Goal: Information Seeking & Learning: Learn about a topic

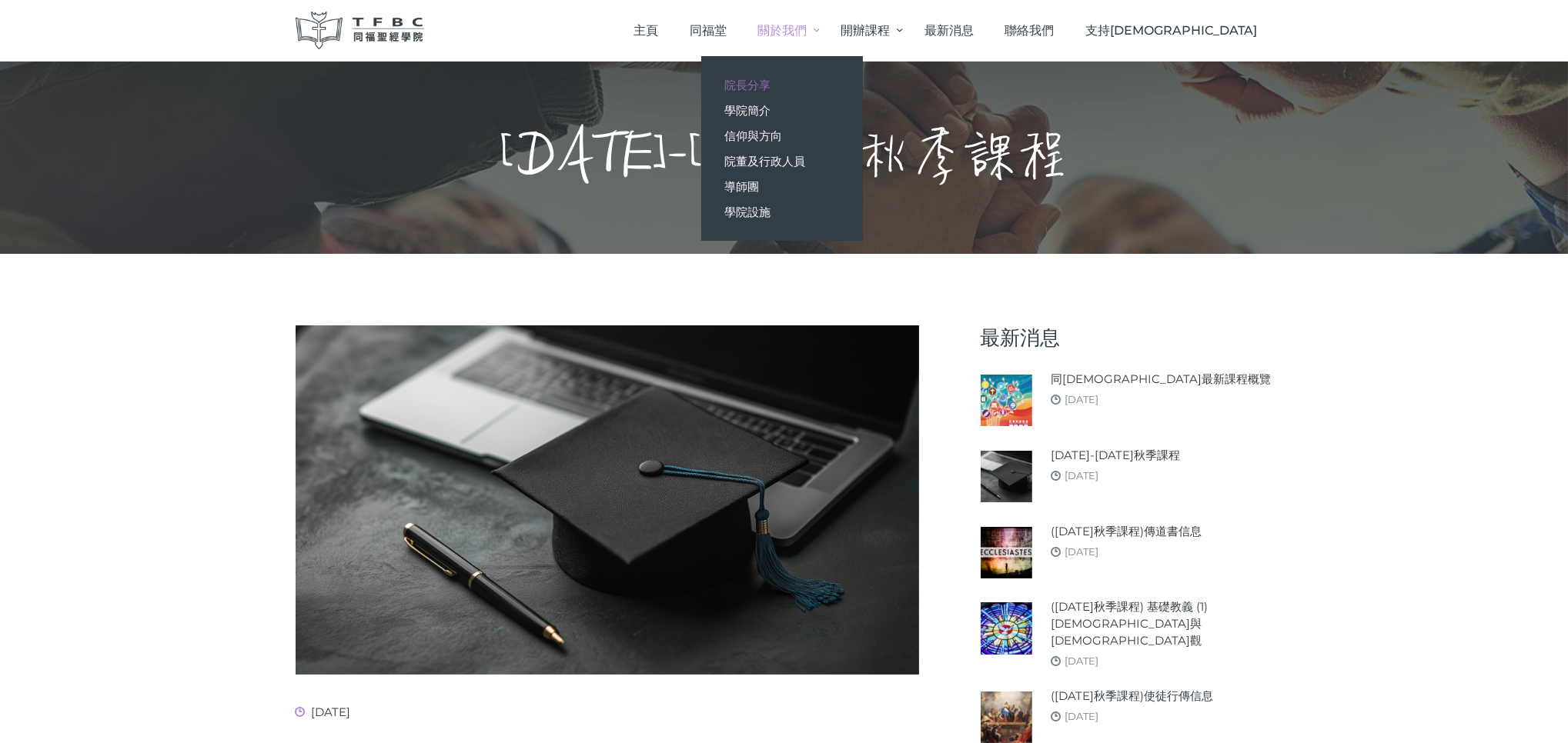
click at [771, 88] on span "院長分享" at bounding box center [748, 85] width 46 height 15
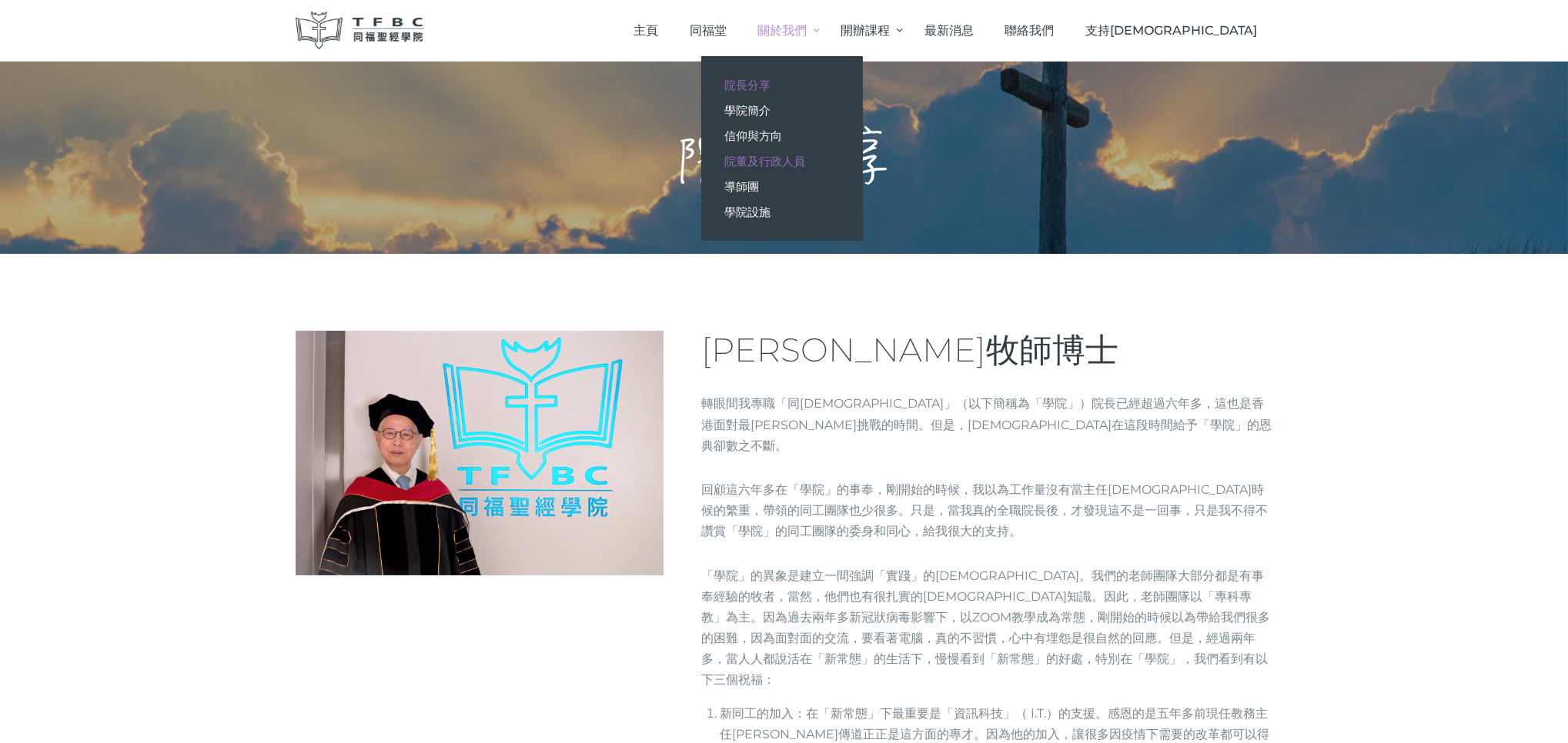
click at [805, 160] on span "院董及行政人員" at bounding box center [765, 161] width 81 height 15
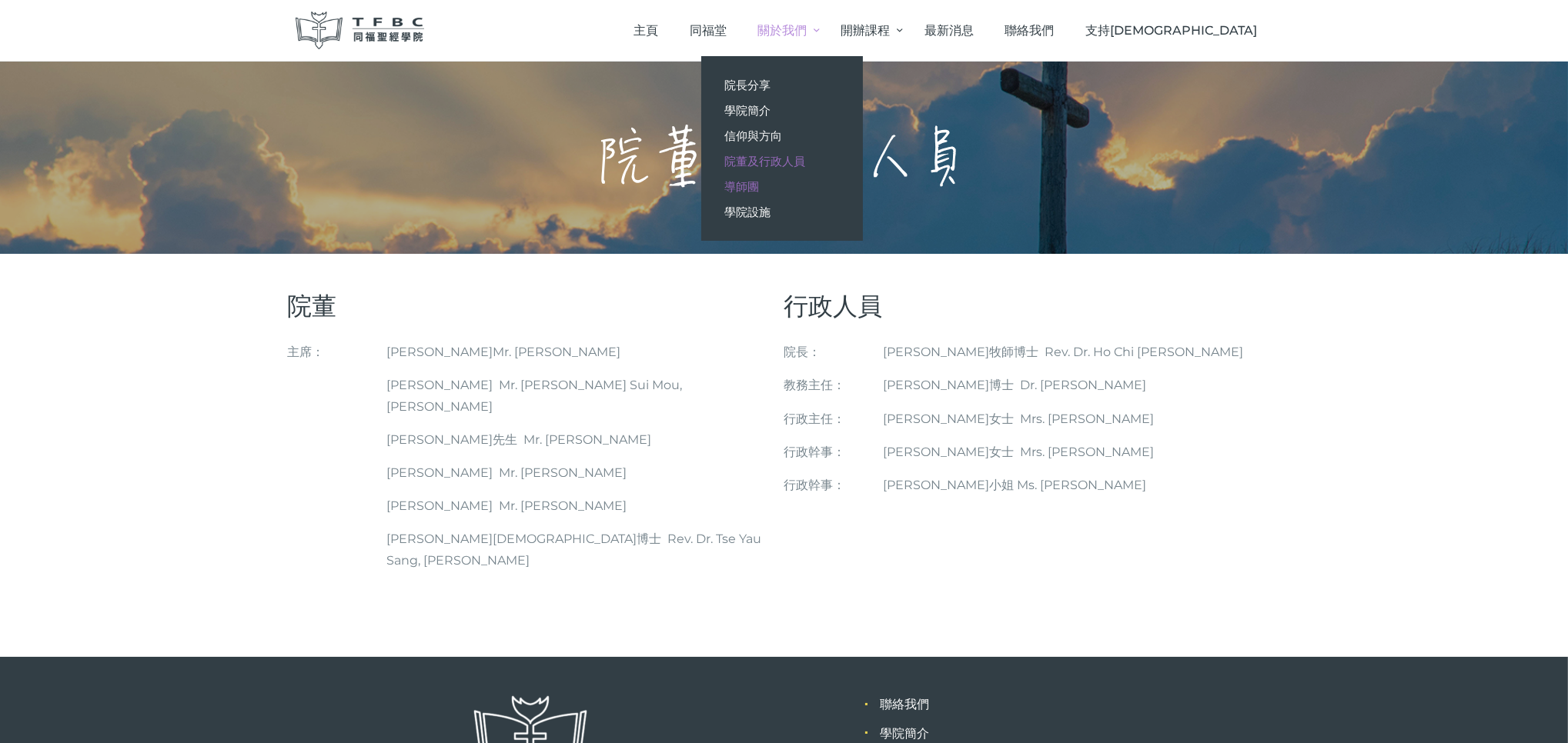
click at [759, 187] on span "導師團" at bounding box center [741, 186] width 34 height 15
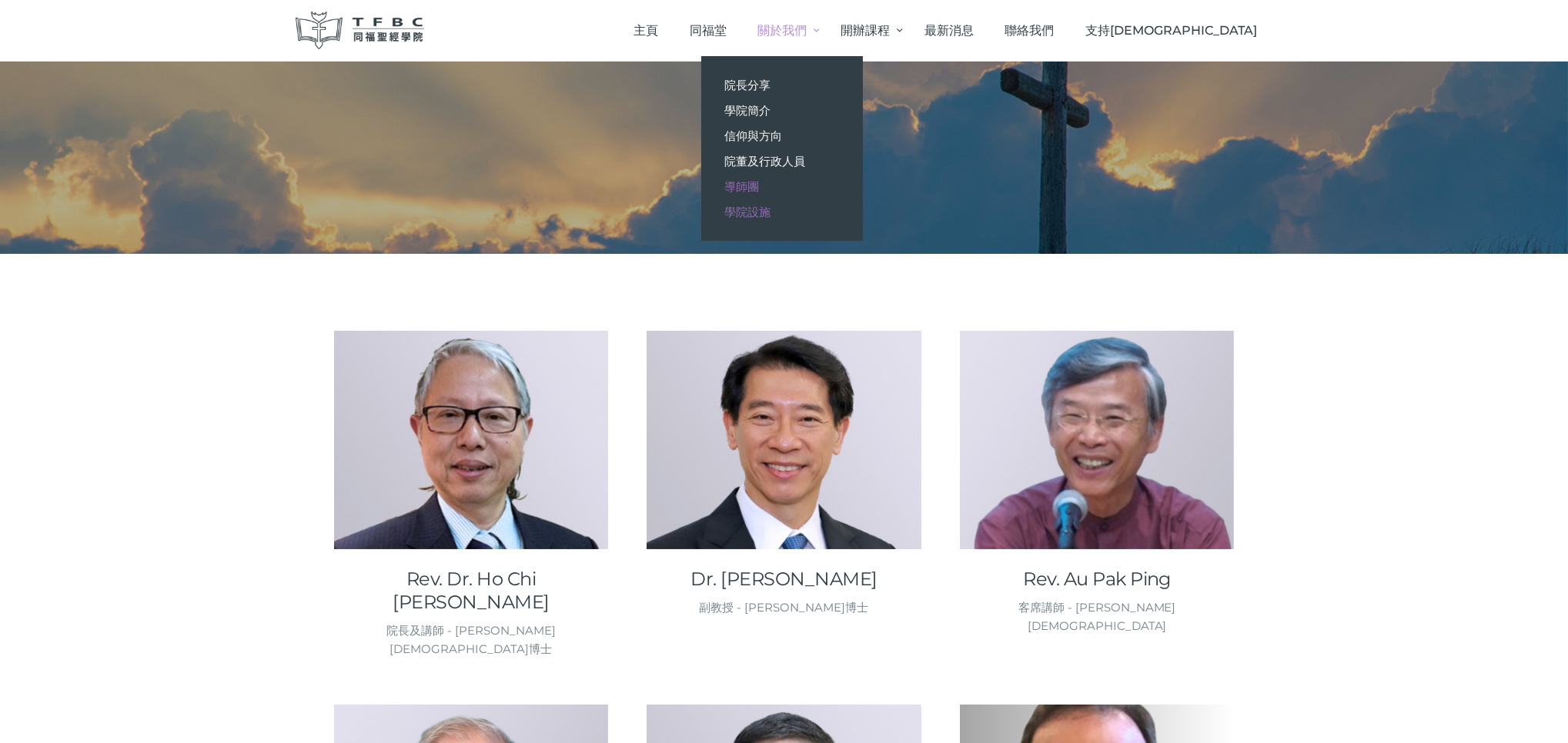
click at [771, 214] on span "學院設施" at bounding box center [748, 212] width 46 height 15
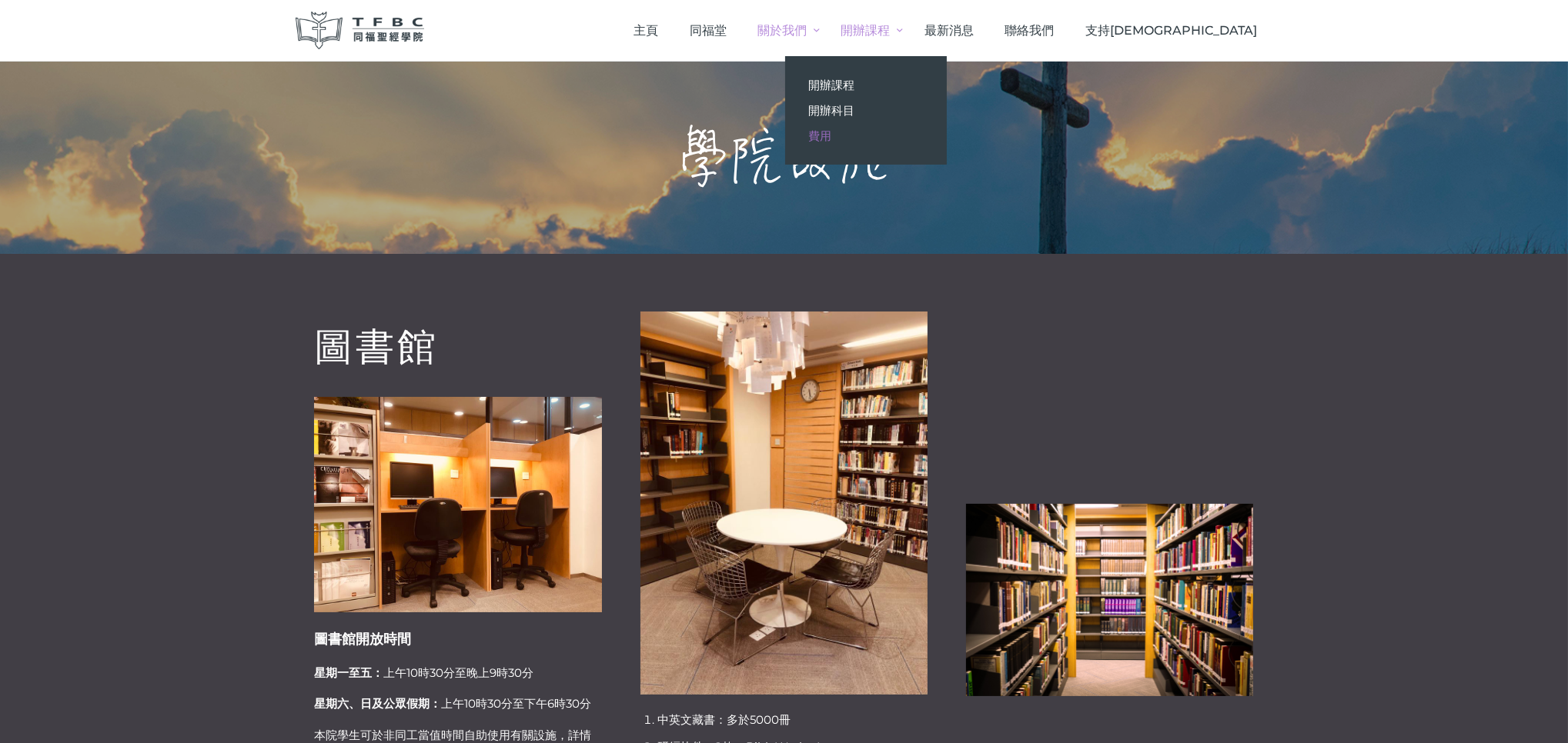
click at [921, 127] on link "費用" at bounding box center [866, 135] width 161 height 25
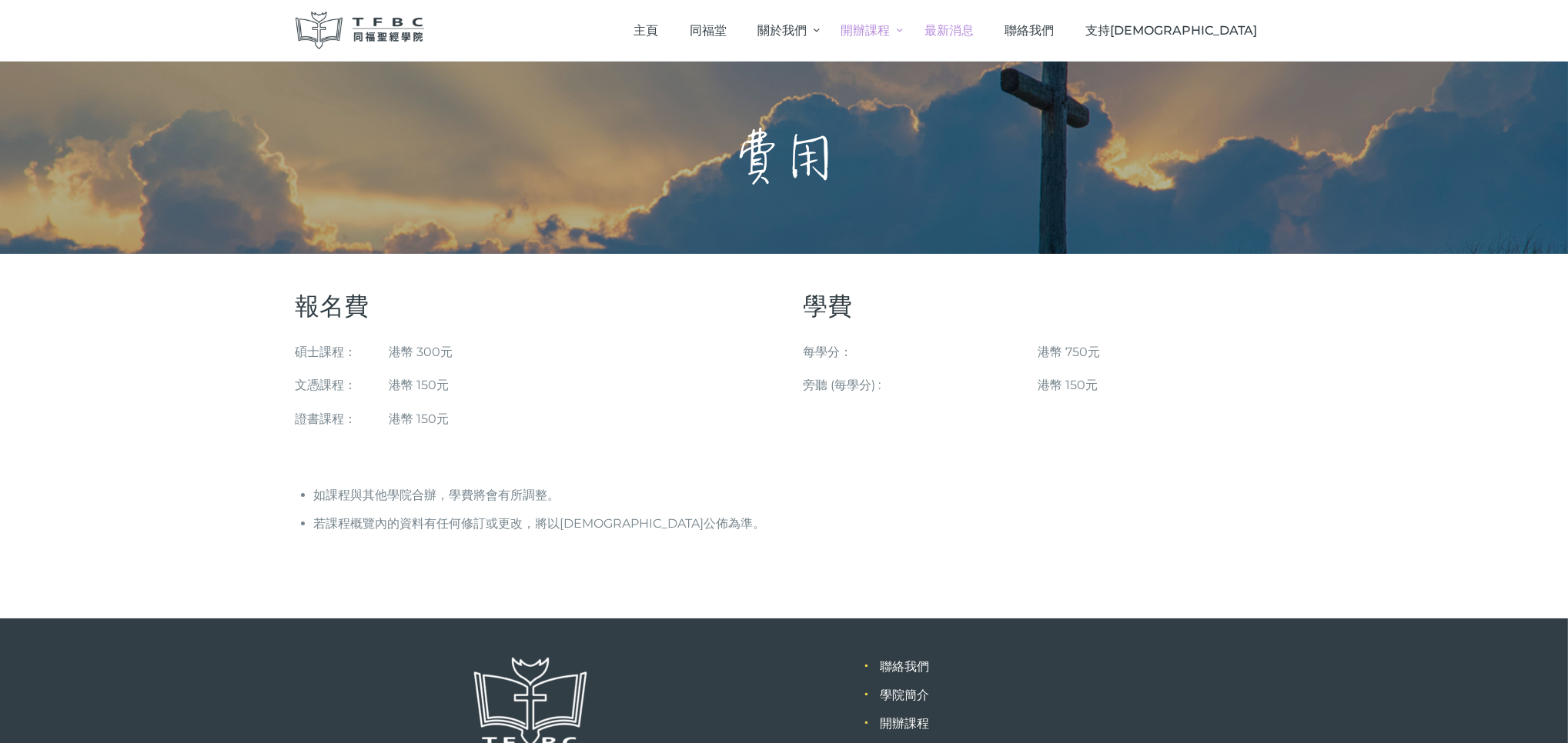
click at [974, 32] on span "最新消息" at bounding box center [948, 31] width 49 height 15
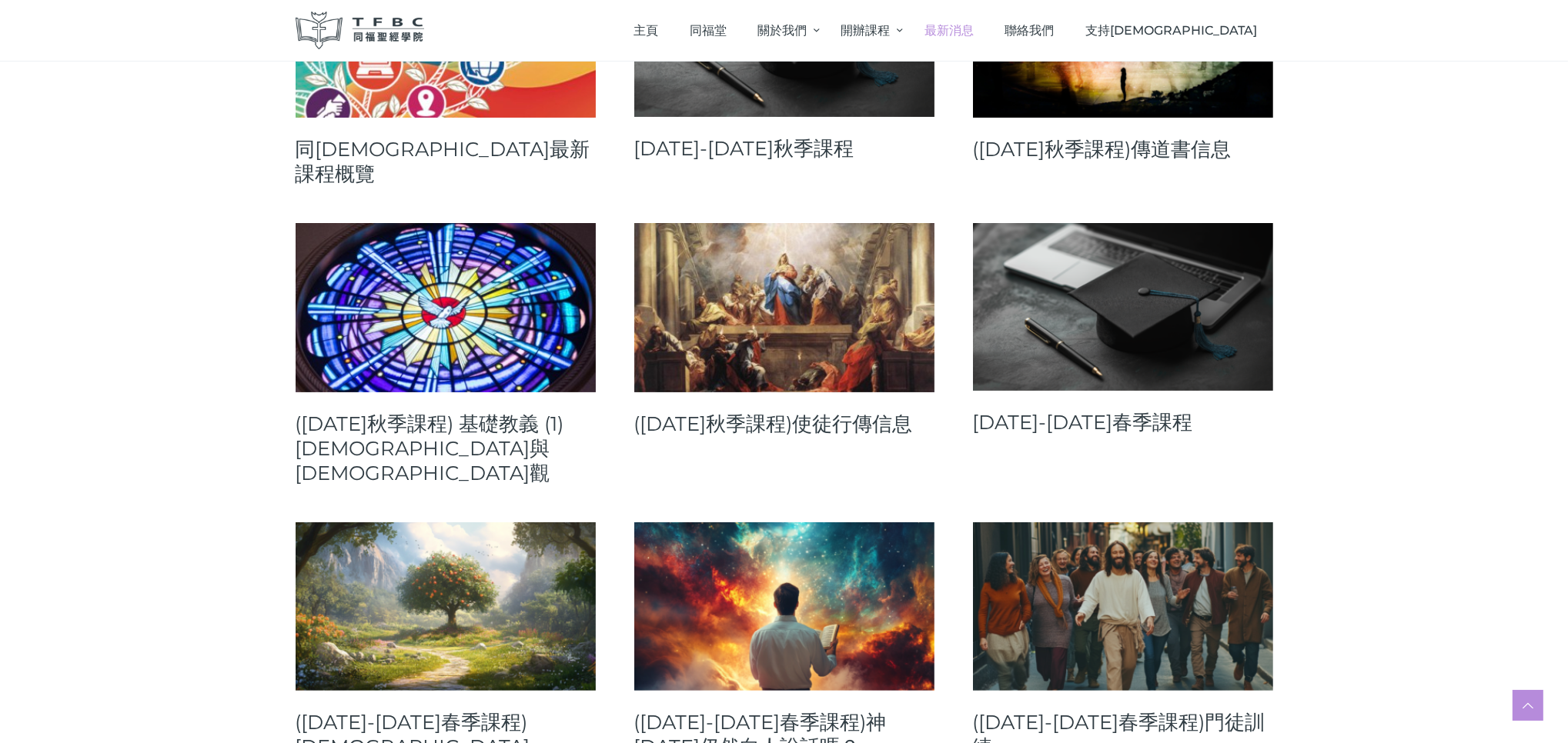
scroll to position [382, 0]
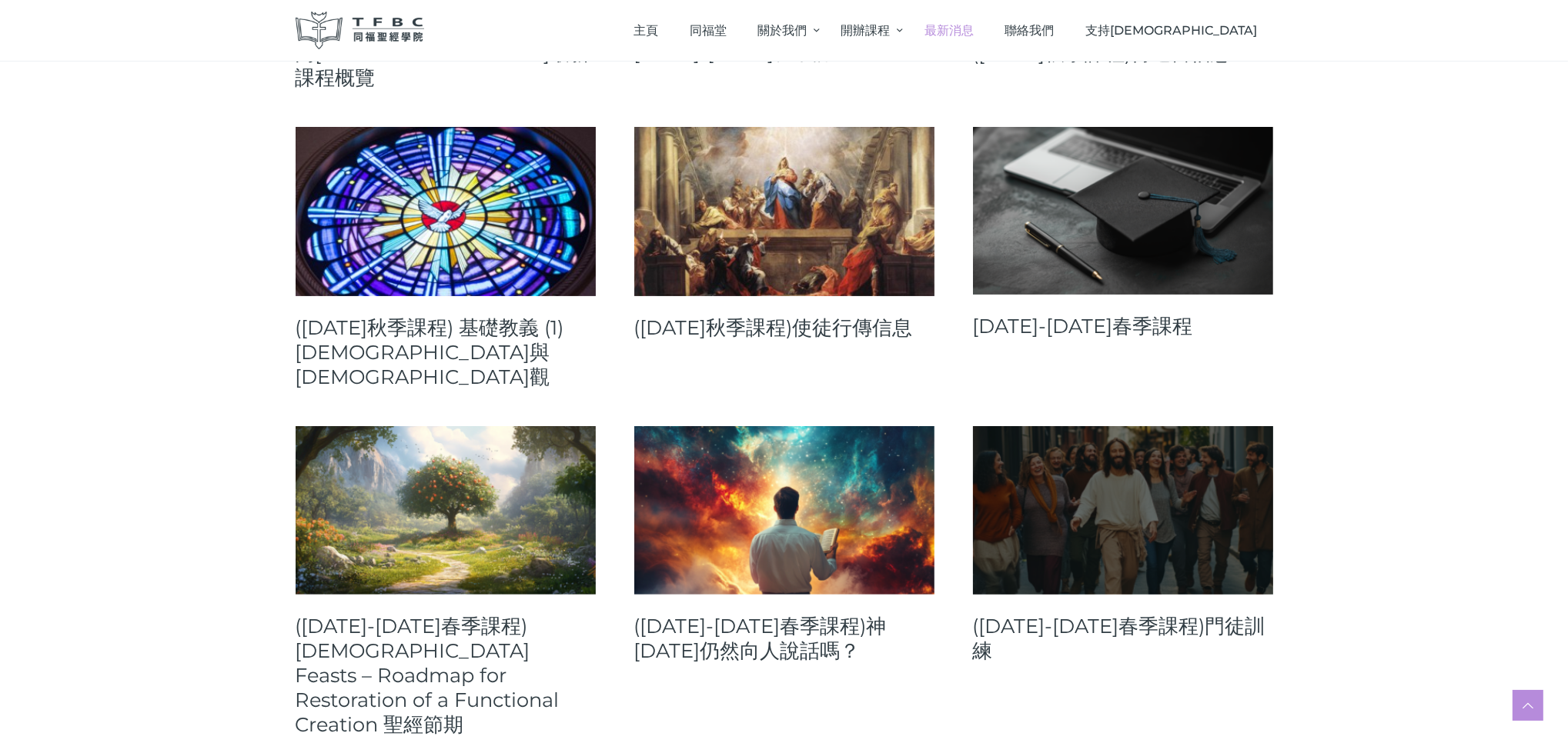
click at [1086, 487] on link at bounding box center [1124, 511] width 301 height 169
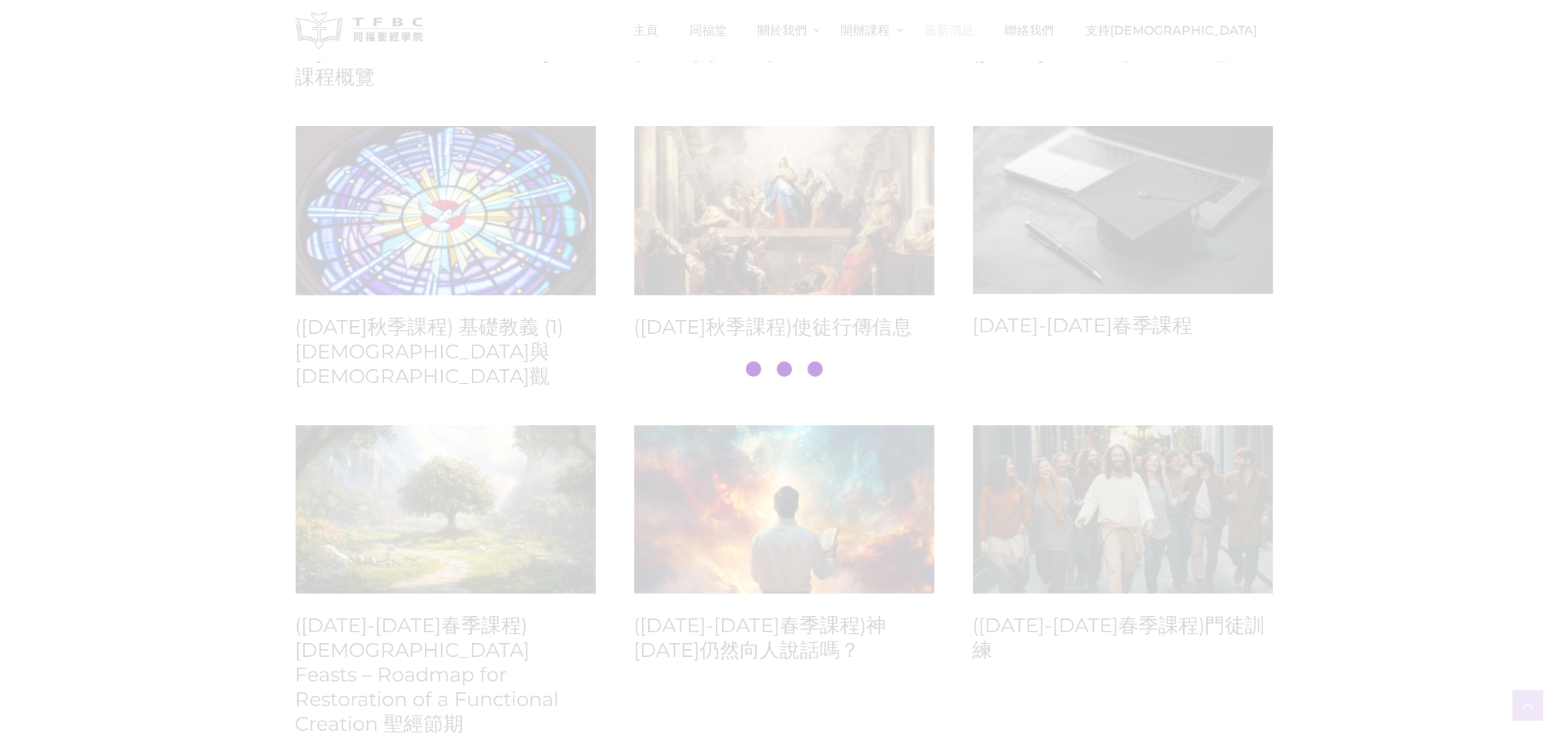
scroll to position [479, 0]
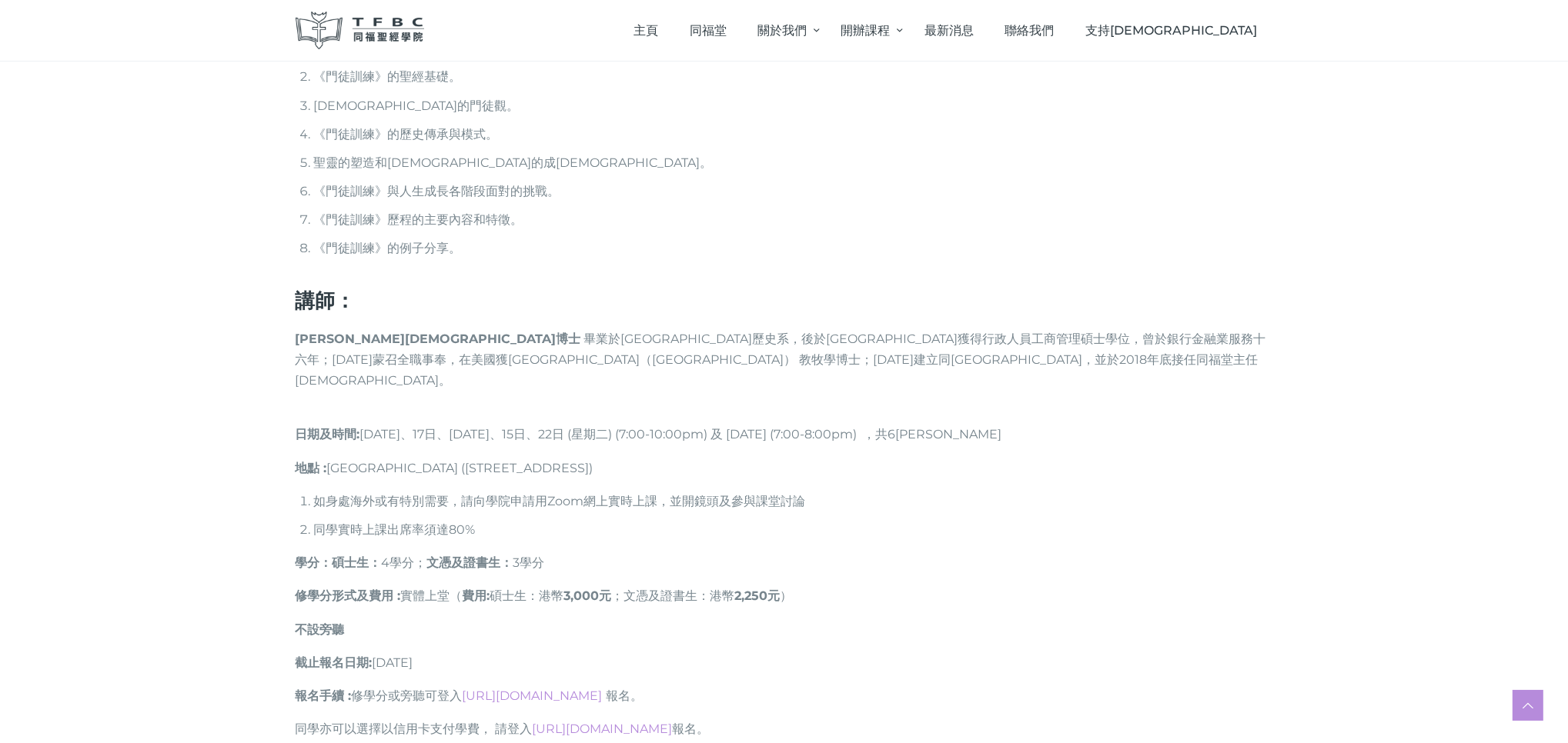
scroll to position [1440, 0]
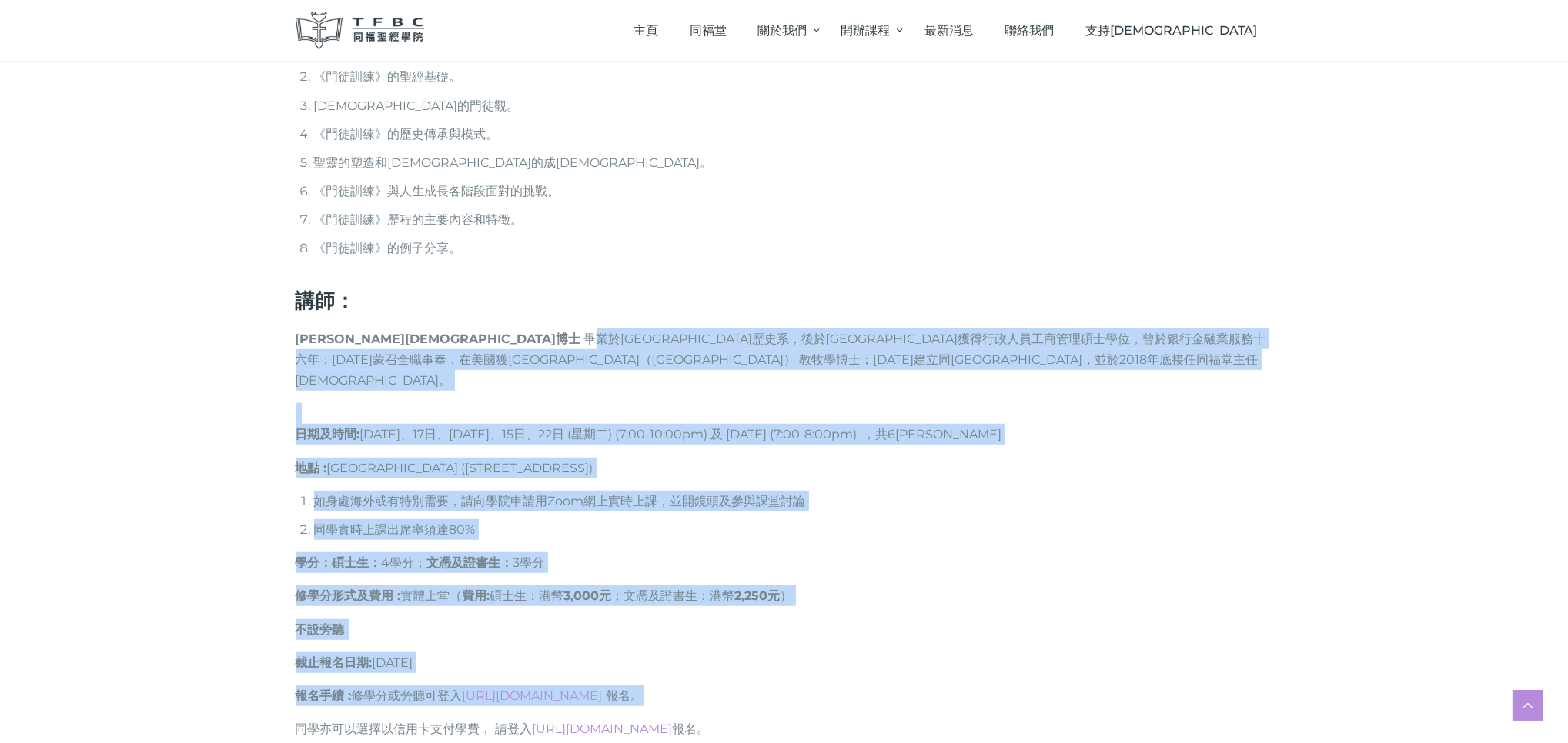
drag, startPoint x: 400, startPoint y: 315, endPoint x: 811, endPoint y: 622, distance: 513.0
click at [778, 628] on div "課程簡介： 坊間的《門徒訓練》通常出現兩種極端現象；其中一種極端是好像工廠的生產線生產一批又一批的事奉者，驅使他們不斷事奉，到有一天他們筋疲力盡，或遇上人生不…" at bounding box center [784, 340] width 1016 height 1344
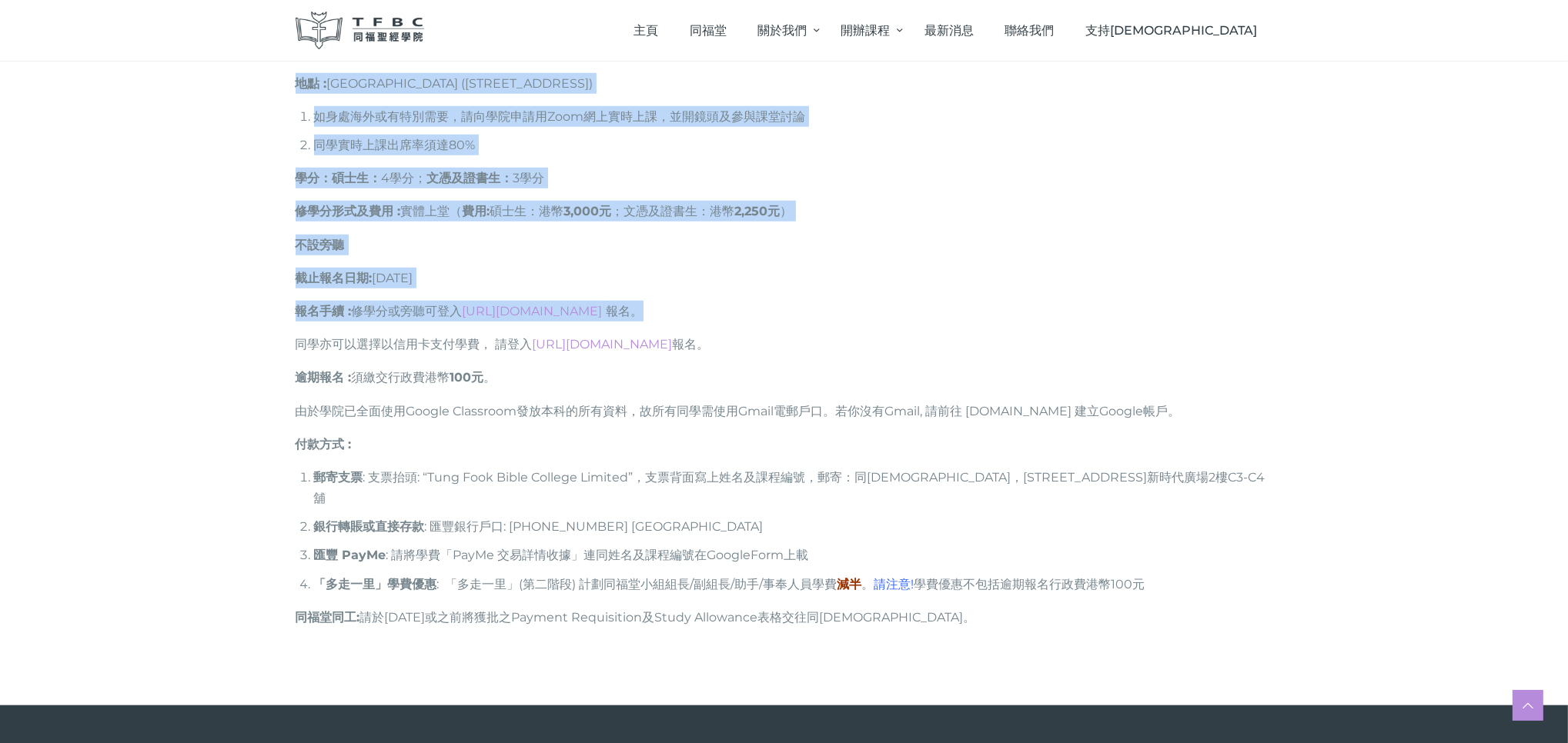
scroll to position [1825, 0]
